Goal: Information Seeking & Learning: Learn about a topic

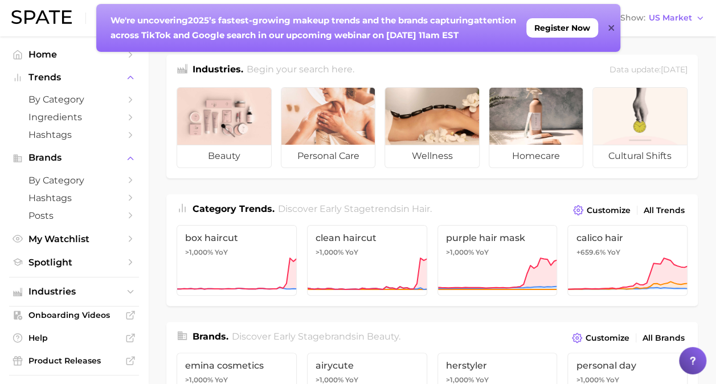
click at [616, 28] on div "We're uncovering 2025’s fastest-growing makeup trends and the brands capturing …" at bounding box center [358, 28] width 524 height 48
click at [608, 28] on icon at bounding box center [611, 27] width 6 height 9
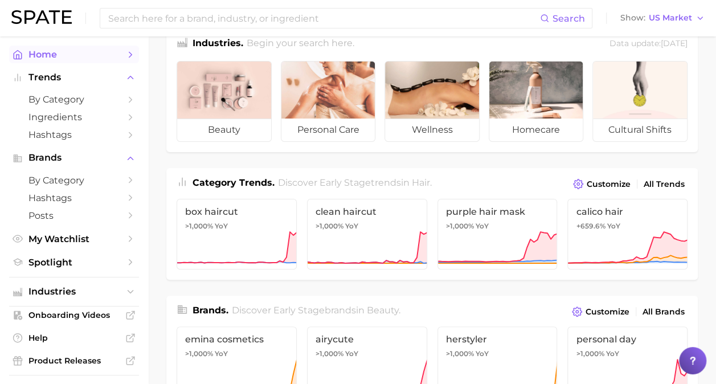
click at [115, 51] on link "Home" at bounding box center [74, 55] width 130 height 18
click at [56, 103] on span "by Category" at bounding box center [73, 99] width 91 height 11
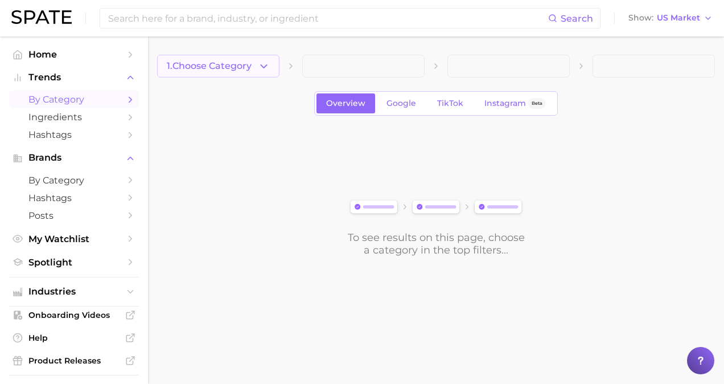
click at [257, 64] on button "1. Choose Category" at bounding box center [218, 66] width 122 height 23
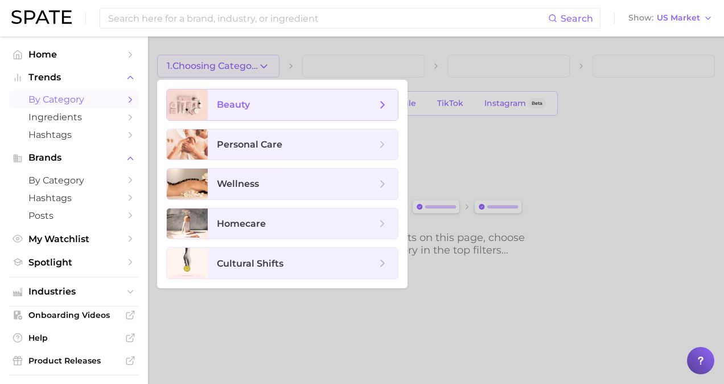
click at [254, 94] on span "beauty" at bounding box center [303, 104] width 190 height 31
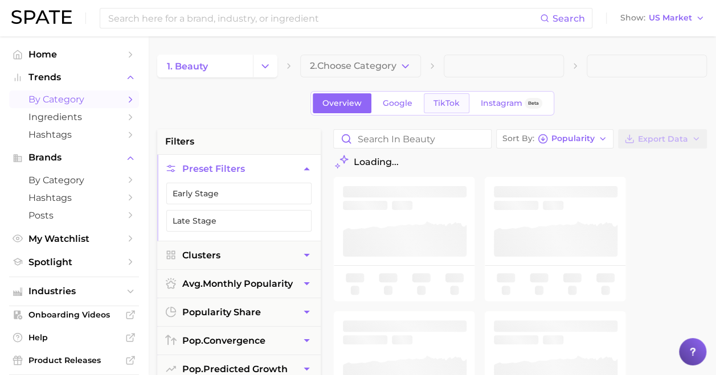
click at [437, 100] on span "TikTok" at bounding box center [446, 104] width 26 height 10
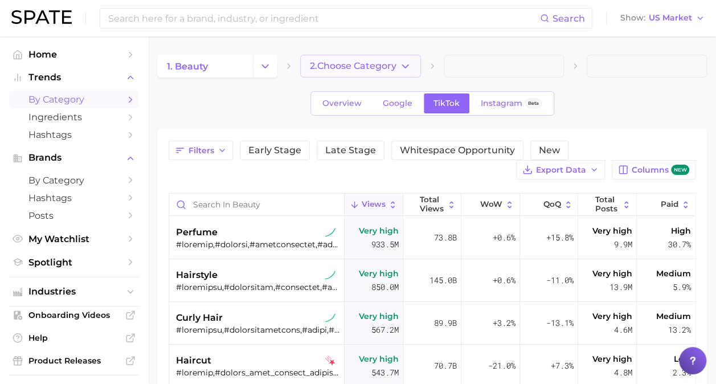
click at [347, 68] on span "2. Choose Category" at bounding box center [353, 66] width 87 height 10
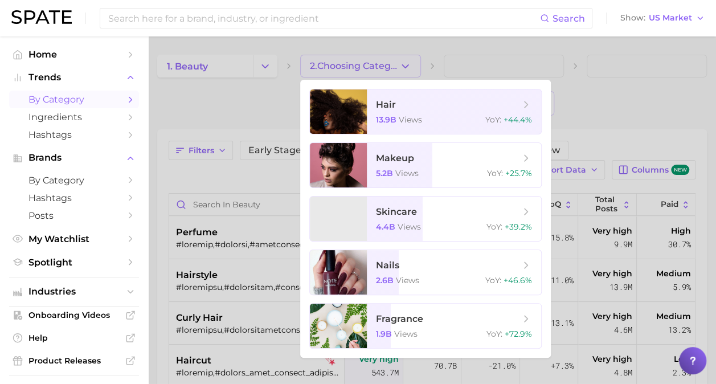
click at [347, 68] on div at bounding box center [358, 192] width 716 height 384
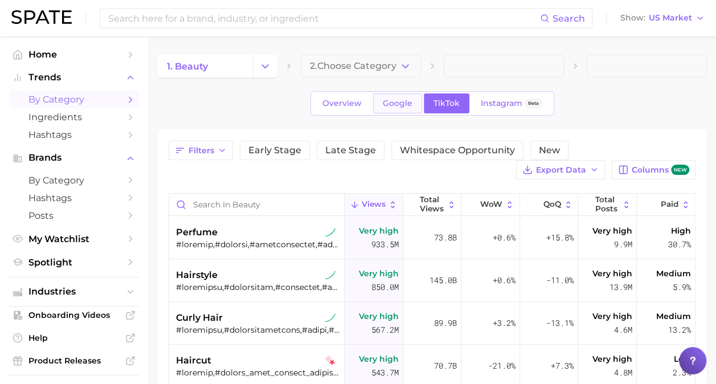
click at [399, 104] on span "Google" at bounding box center [398, 104] width 30 height 10
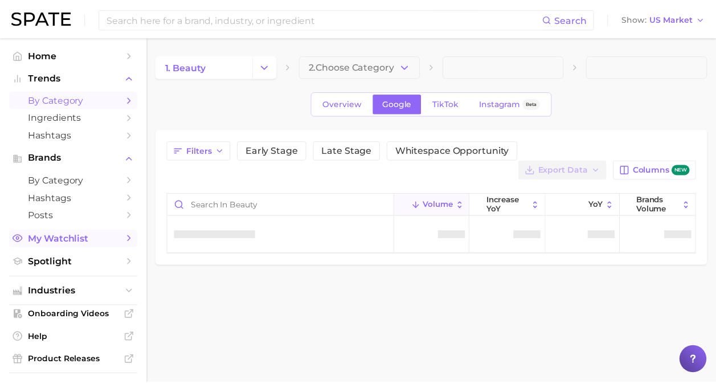
scroll to position [1, 0]
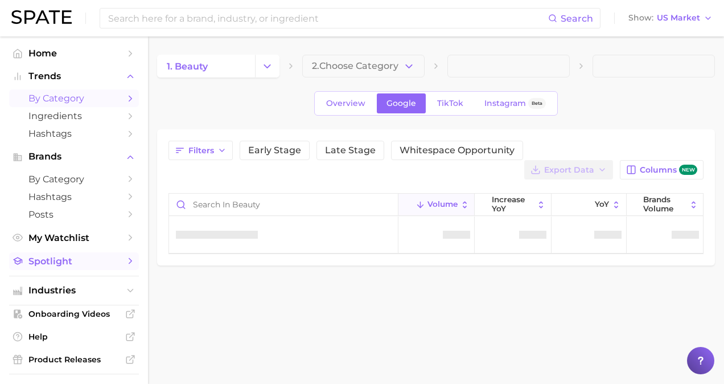
click at [71, 256] on link "Spotlight" at bounding box center [74, 261] width 130 height 18
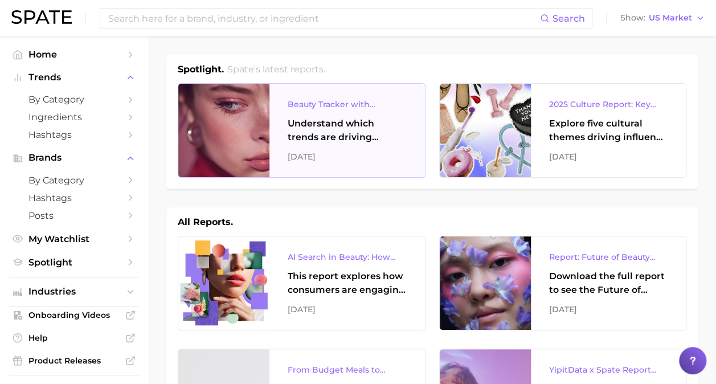
click at [375, 126] on div "Understand which trends are driving engagement across platforms in the skin, ha…" at bounding box center [347, 130] width 119 height 27
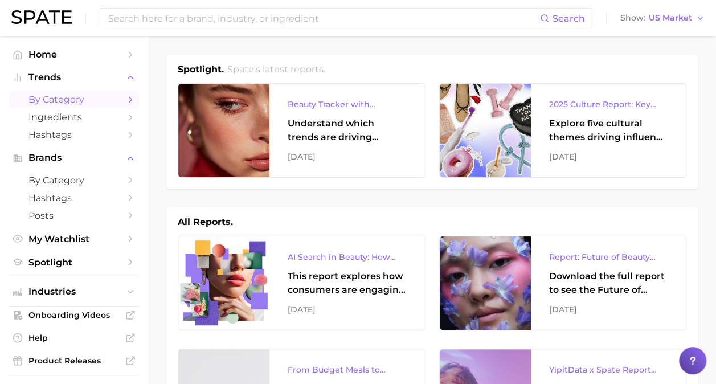
click at [61, 95] on span "by Category" at bounding box center [73, 99] width 91 height 11
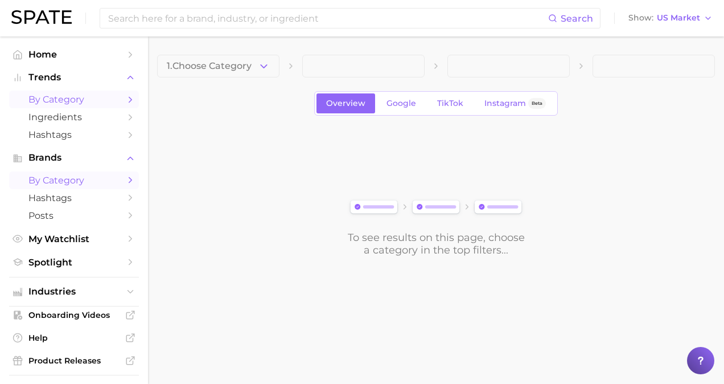
click at [93, 177] on span "by Category" at bounding box center [73, 180] width 91 height 11
click at [72, 243] on span "My Watchlist" at bounding box center [73, 238] width 91 height 11
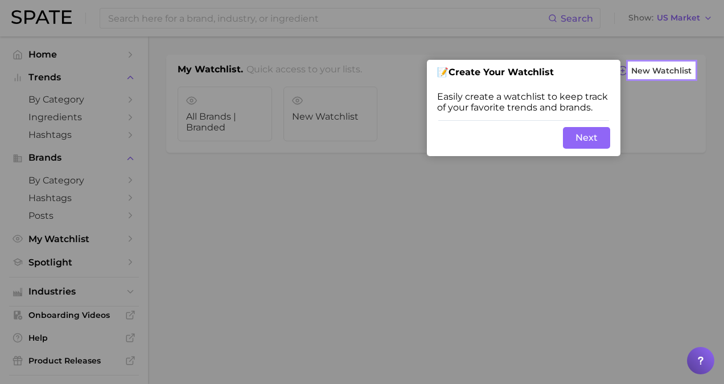
click at [593, 146] on button "Next" at bounding box center [586, 138] width 47 height 22
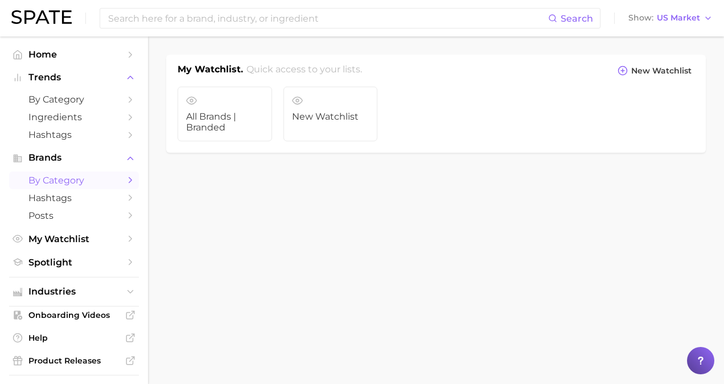
click at [65, 182] on span "by Category" at bounding box center [73, 180] width 91 height 11
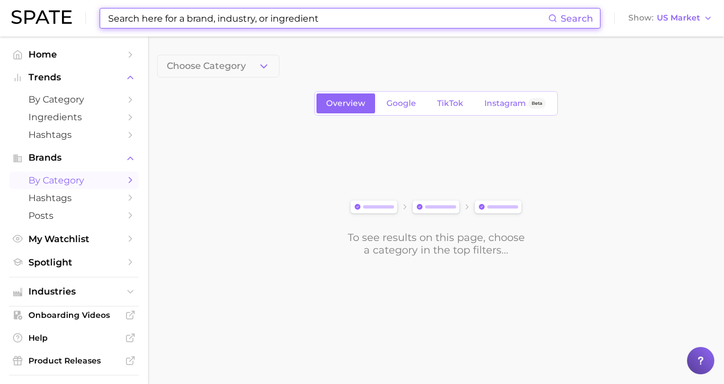
click at [243, 18] on input at bounding box center [327, 18] width 441 height 19
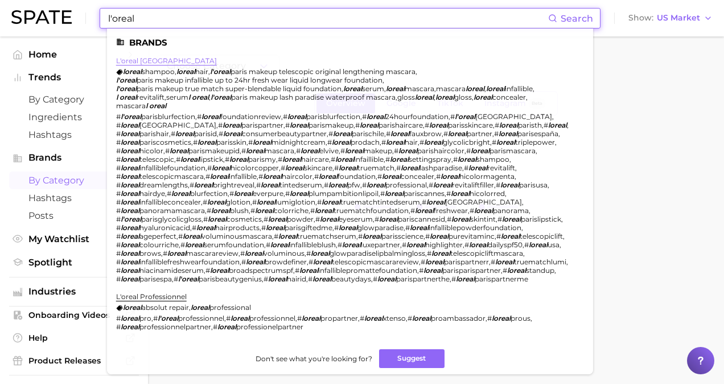
type input "l'oreal"
click at [140, 59] on link "l'oreal [GEOGRAPHIC_DATA]" at bounding box center [166, 60] width 101 height 9
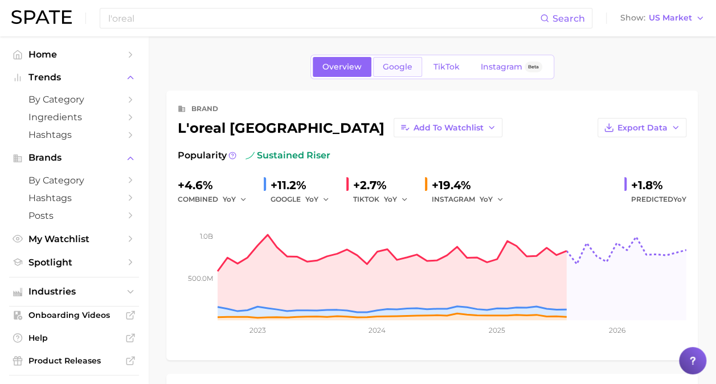
click at [404, 66] on span "Google" at bounding box center [398, 67] width 30 height 10
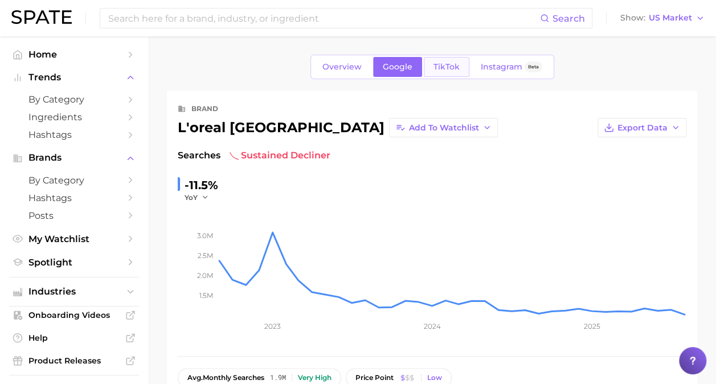
click at [457, 68] on span "TikTok" at bounding box center [446, 67] width 26 height 10
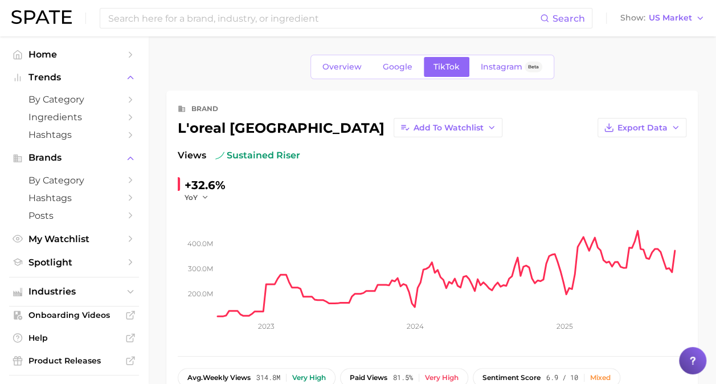
click at [400, 56] on div "Overview Google TikTok Instagram Beta" at bounding box center [432, 67] width 244 height 24
click at [402, 66] on span "Google" at bounding box center [398, 67] width 30 height 10
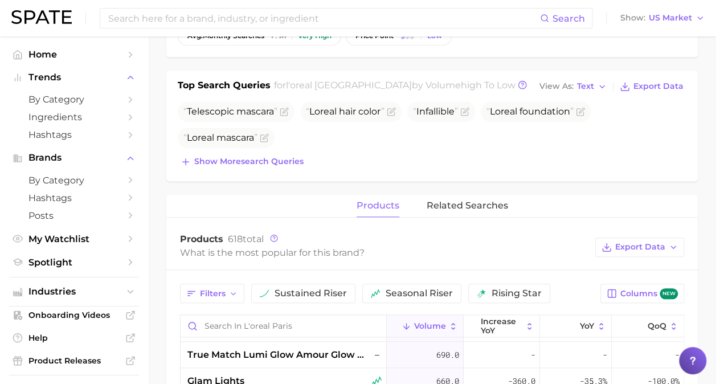
scroll to position [351, 0]
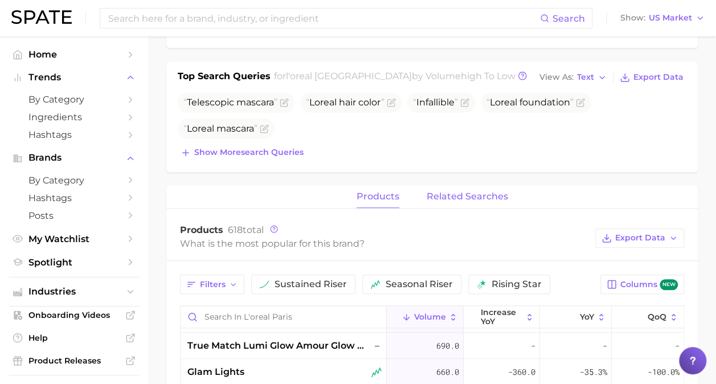
click at [469, 204] on button "related searches" at bounding box center [467, 197] width 81 height 22
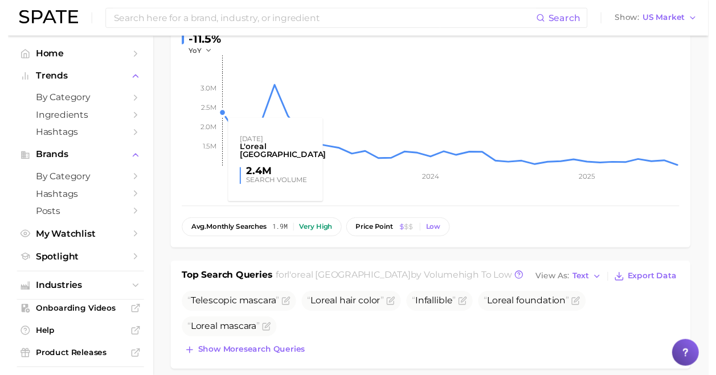
scroll to position [0, 0]
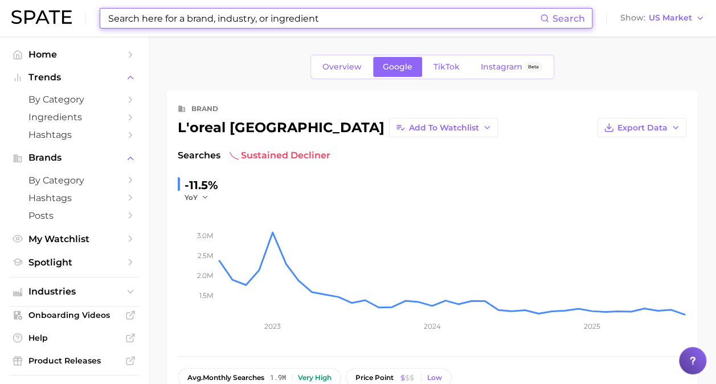
click at [192, 11] on input at bounding box center [323, 18] width 433 height 19
click at [83, 179] on span "by Category" at bounding box center [73, 180] width 91 height 11
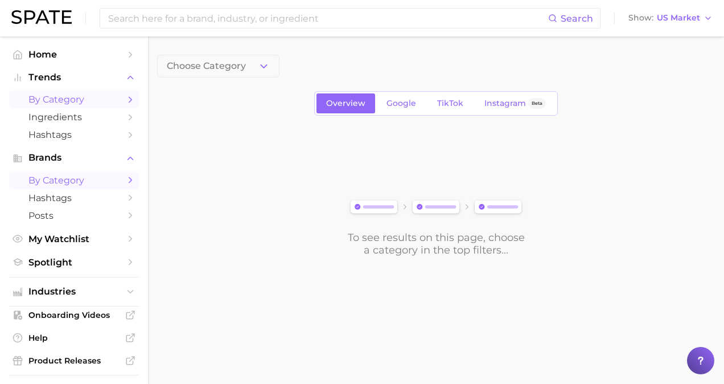
click at [82, 104] on span "by Category" at bounding box center [73, 99] width 91 height 11
click at [189, 62] on span "1. Choose Category" at bounding box center [209, 66] width 85 height 10
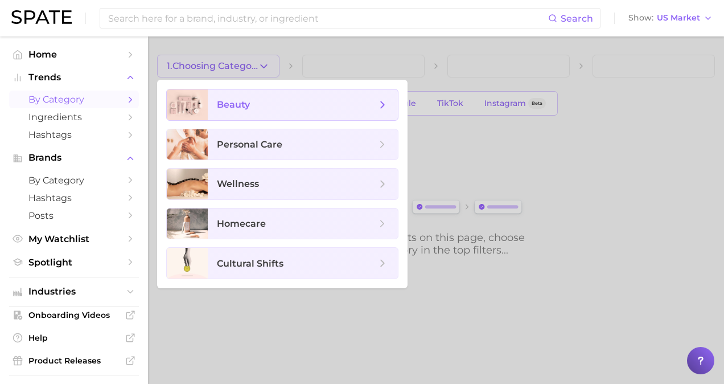
click at [229, 108] on span "beauty" at bounding box center [233, 104] width 33 height 11
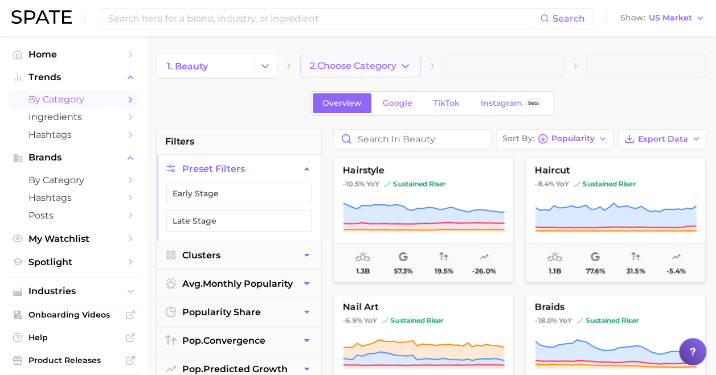
click at [352, 66] on span "2. Choose Category" at bounding box center [353, 66] width 87 height 10
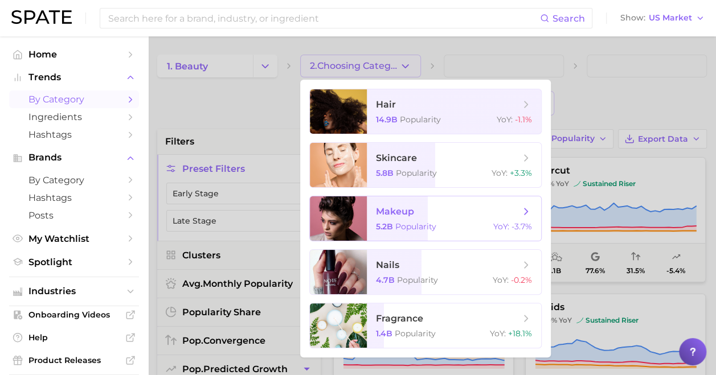
click at [383, 221] on span "makeup 5.2b Popularity YoY : -3.7%" at bounding box center [454, 218] width 174 height 44
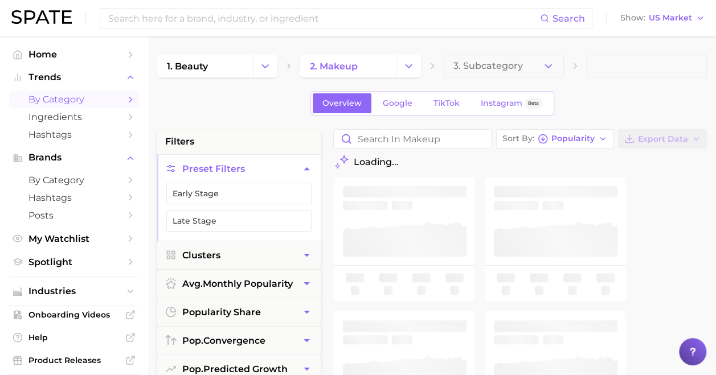
click at [492, 65] on span "3. Subcategory" at bounding box center [487, 66] width 69 height 10
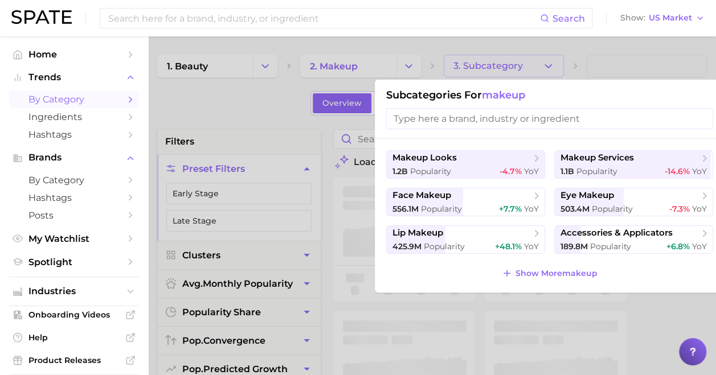
click at [375, 49] on div at bounding box center [358, 187] width 716 height 375
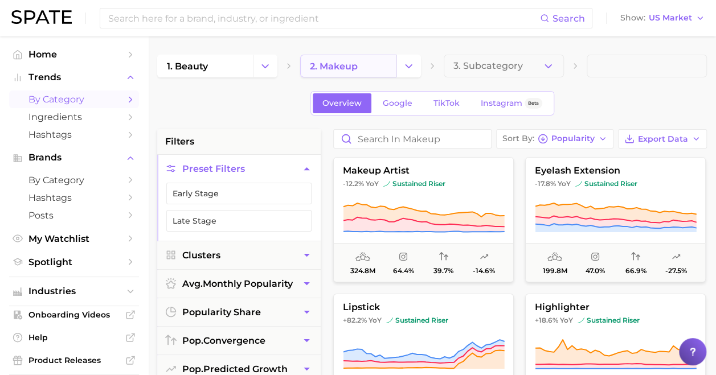
click at [389, 69] on link "2. makeup" at bounding box center [348, 66] width 96 height 23
click at [390, 69] on link "2. makeup" at bounding box center [348, 66] width 96 height 23
click at [407, 62] on icon "Change Category" at bounding box center [409, 66] width 12 height 12
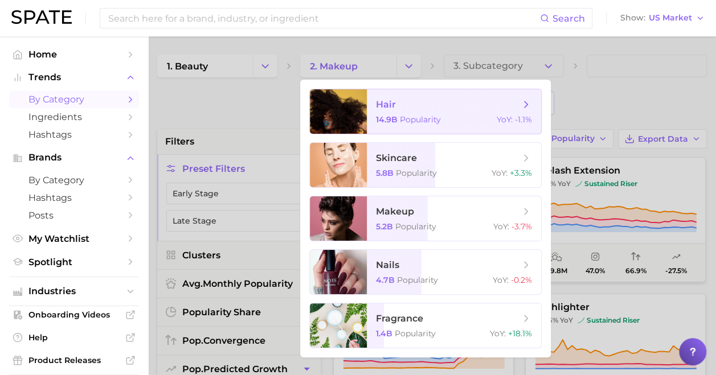
click at [403, 99] on span "hair" at bounding box center [448, 105] width 144 height 13
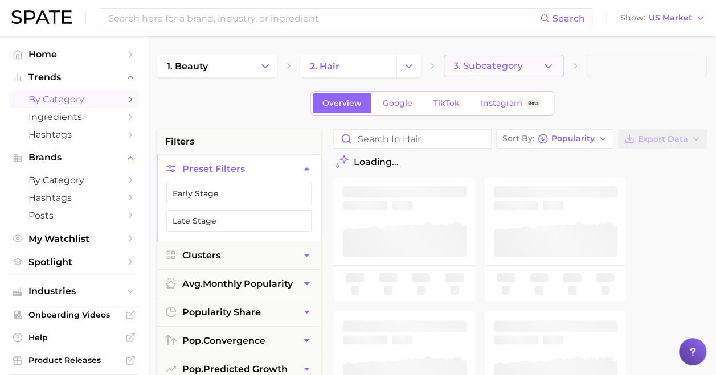
click at [494, 69] on span "3. Subcategory" at bounding box center [487, 66] width 69 height 10
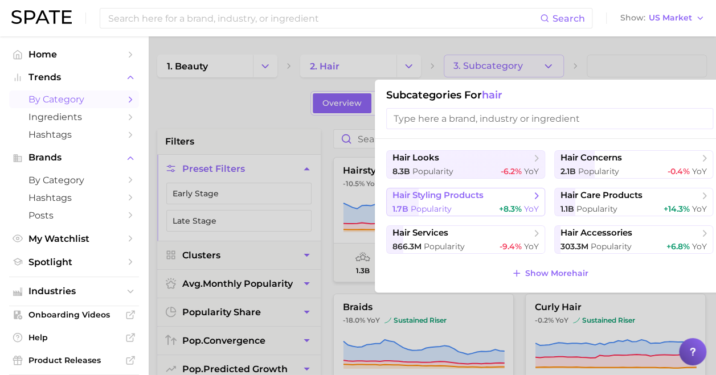
click at [477, 205] on div "1.7b Popularity +8.3% YoY" at bounding box center [465, 209] width 146 height 11
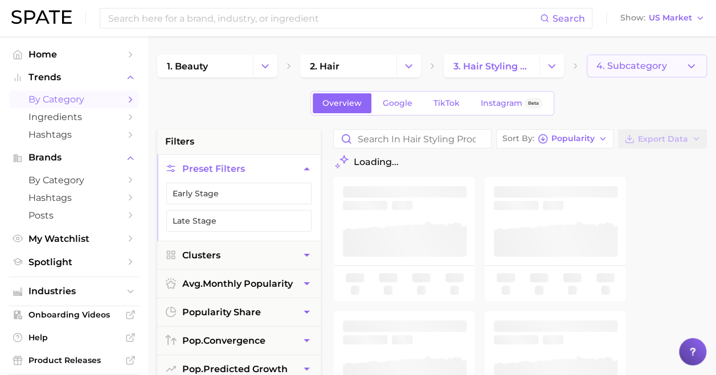
click at [655, 65] on span "4. Subcategory" at bounding box center [631, 66] width 71 height 10
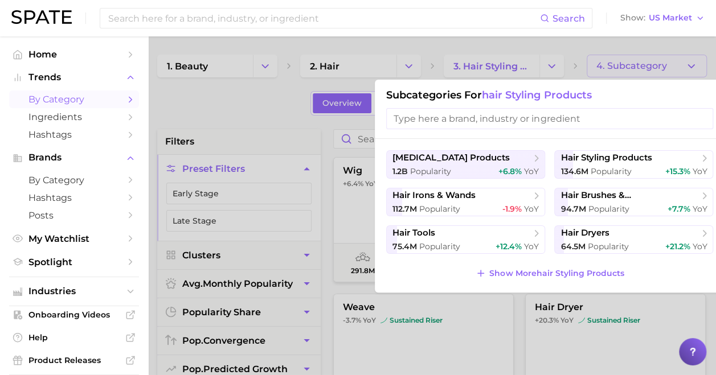
click at [540, 50] on div at bounding box center [358, 187] width 716 height 375
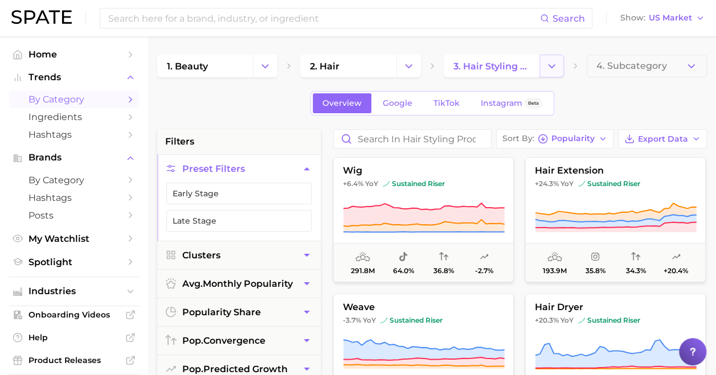
click at [551, 74] on button "Change Category" at bounding box center [551, 66] width 24 height 23
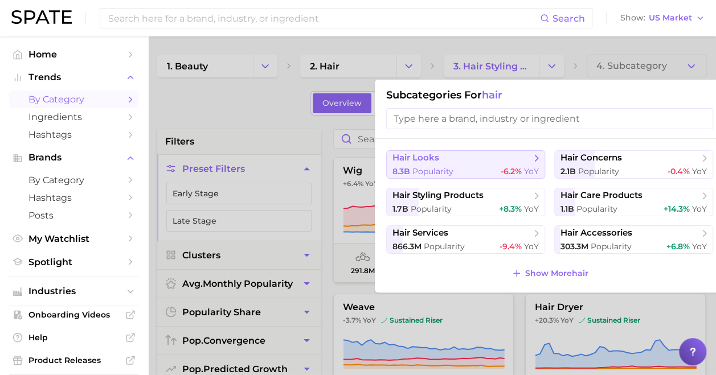
click at [453, 169] on span "Popularity" at bounding box center [432, 171] width 41 height 10
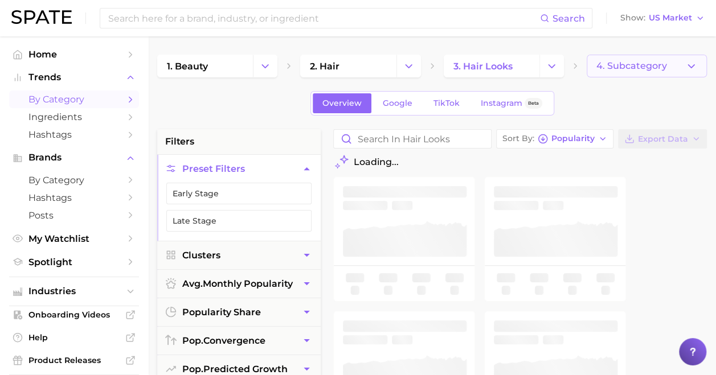
click at [630, 58] on button "4. Subcategory" at bounding box center [647, 66] width 120 height 23
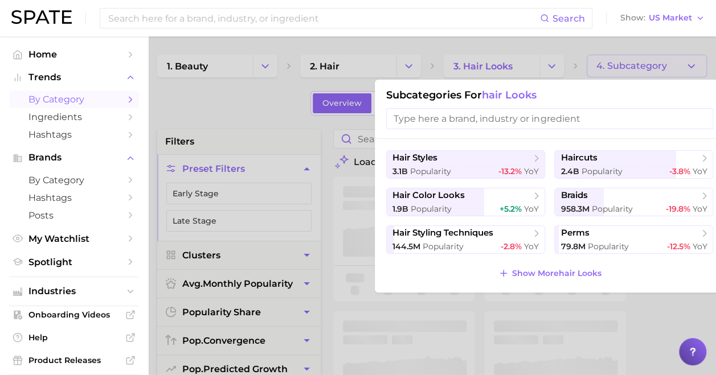
click at [235, 96] on div at bounding box center [358, 187] width 716 height 375
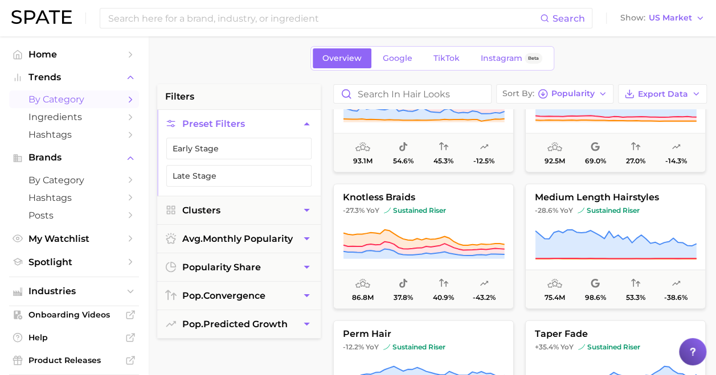
scroll to position [1436, 0]
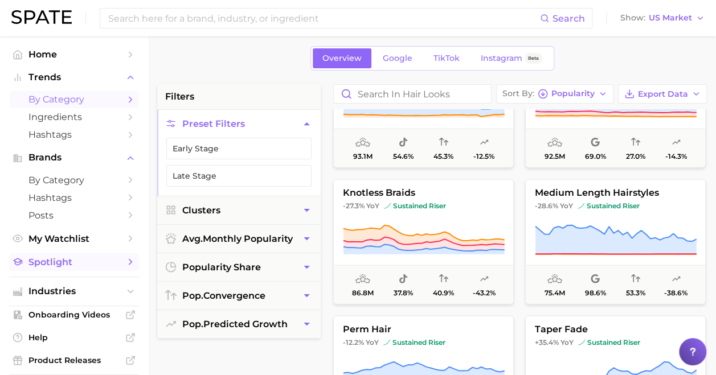
click at [50, 259] on span "Spotlight" at bounding box center [73, 262] width 91 height 11
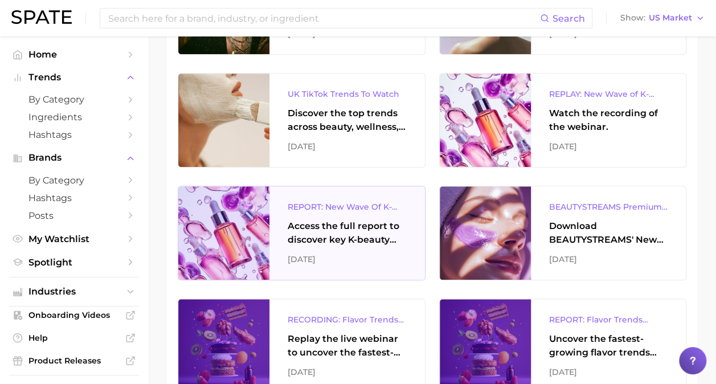
scroll to position [513, 0]
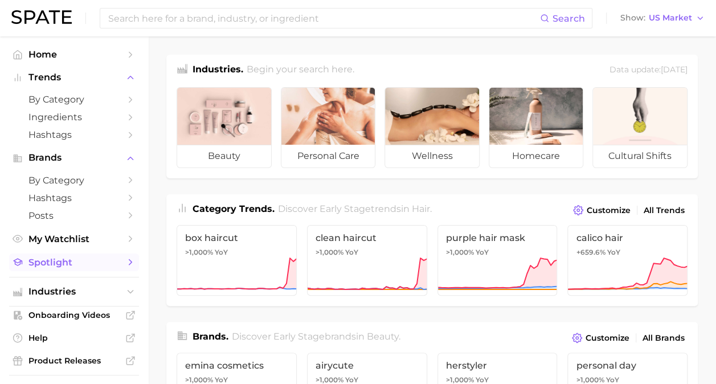
click at [58, 265] on span "Spotlight" at bounding box center [73, 262] width 91 height 11
